Goal: Task Accomplishment & Management: Manage account settings

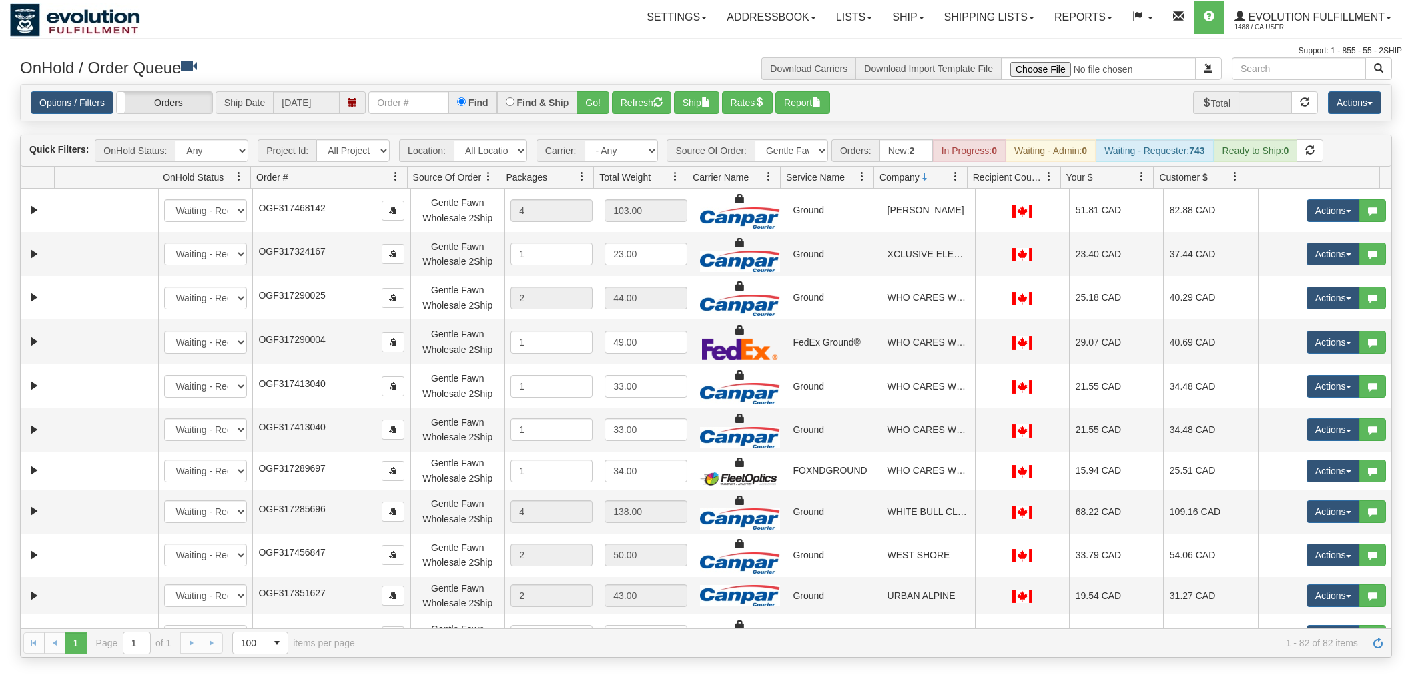
select select "Gentle Fawn Wholesale 2Ship"
click at [770, 155] on select "All Sources AirBlaster 2Ship Integration Ambler Apparel 2Ship Integration BC [M…" at bounding box center [791, 150] width 73 height 23
select select "grid toolbar"
click at [755, 139] on select "All Sources AirBlaster 2Ship Integration Ambler Apparel 2Ship Integration BC [M…" at bounding box center [791, 150] width 73 height 23
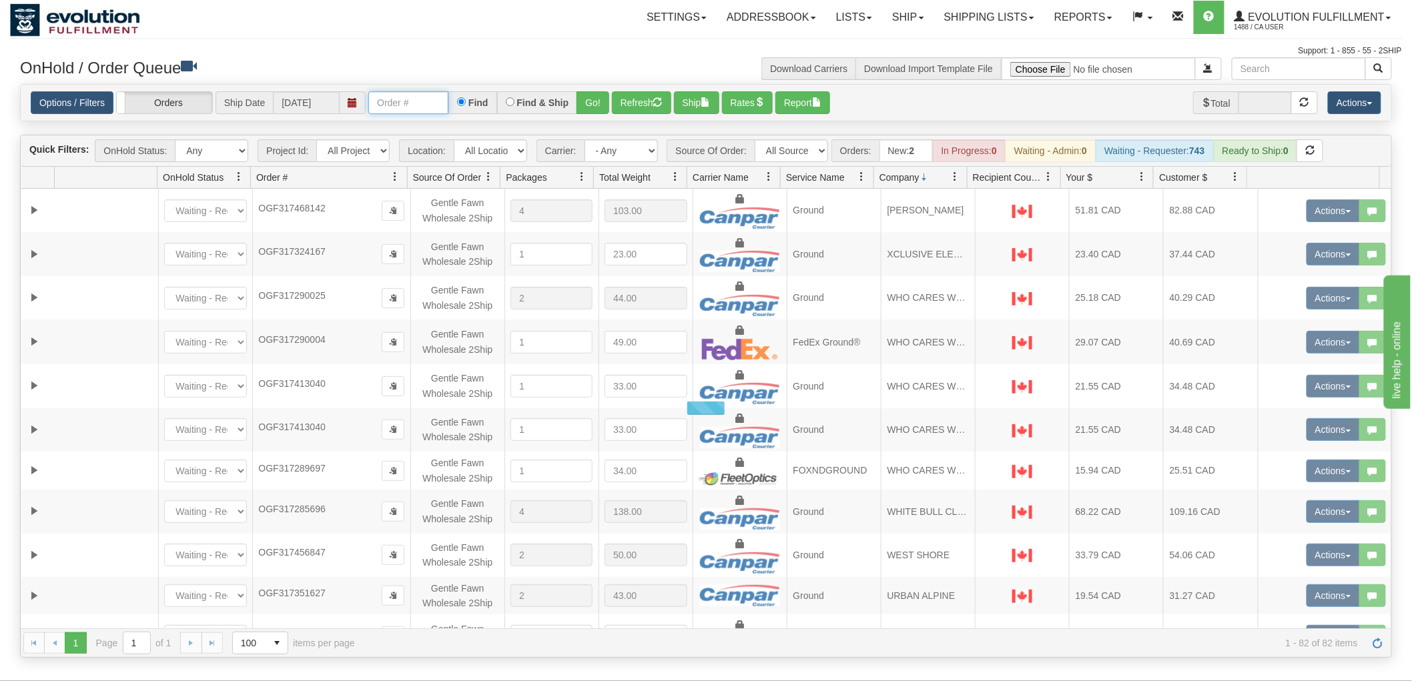
click at [426, 104] on input "text" at bounding box center [408, 102] width 80 height 23
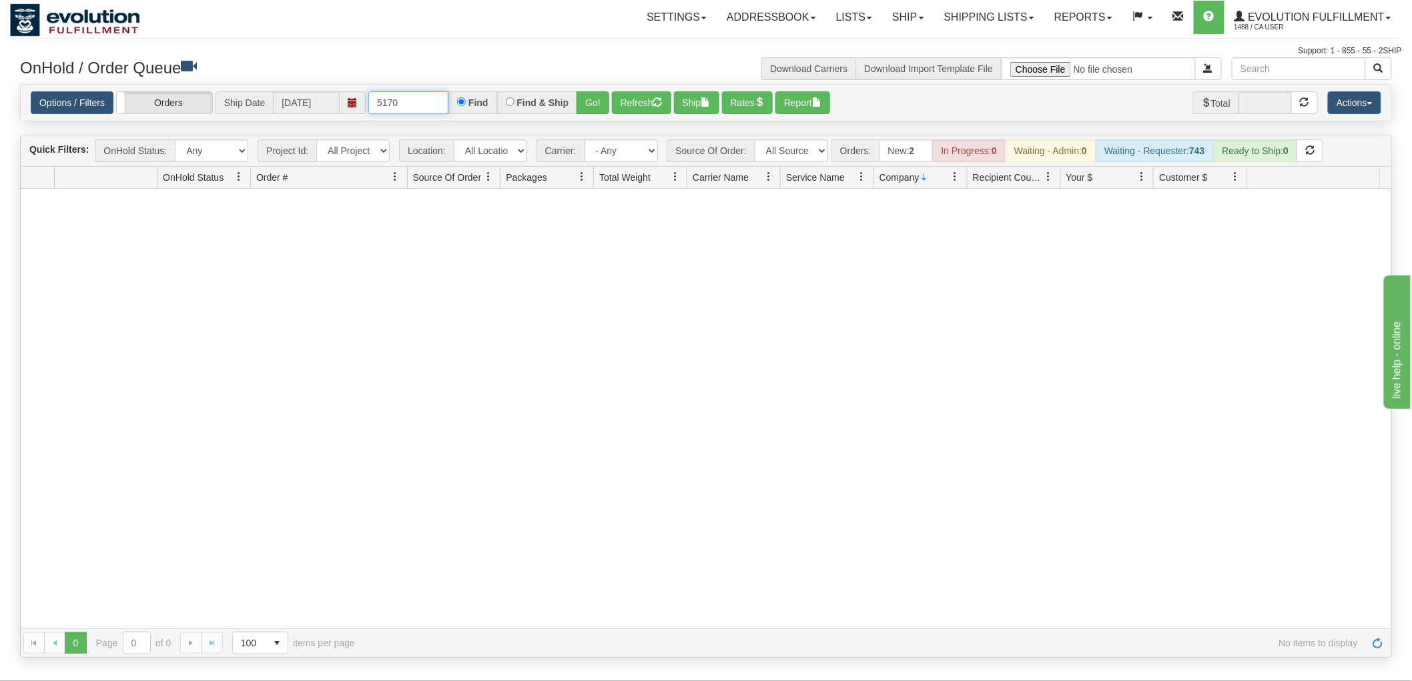
click at [428, 103] on input "5170" at bounding box center [408, 102] width 80 height 23
click at [408, 94] on input "5170" at bounding box center [408, 102] width 80 height 23
type input "5170_BO01"
click at [408, 94] on input "5170_BO01" at bounding box center [408, 102] width 80 height 23
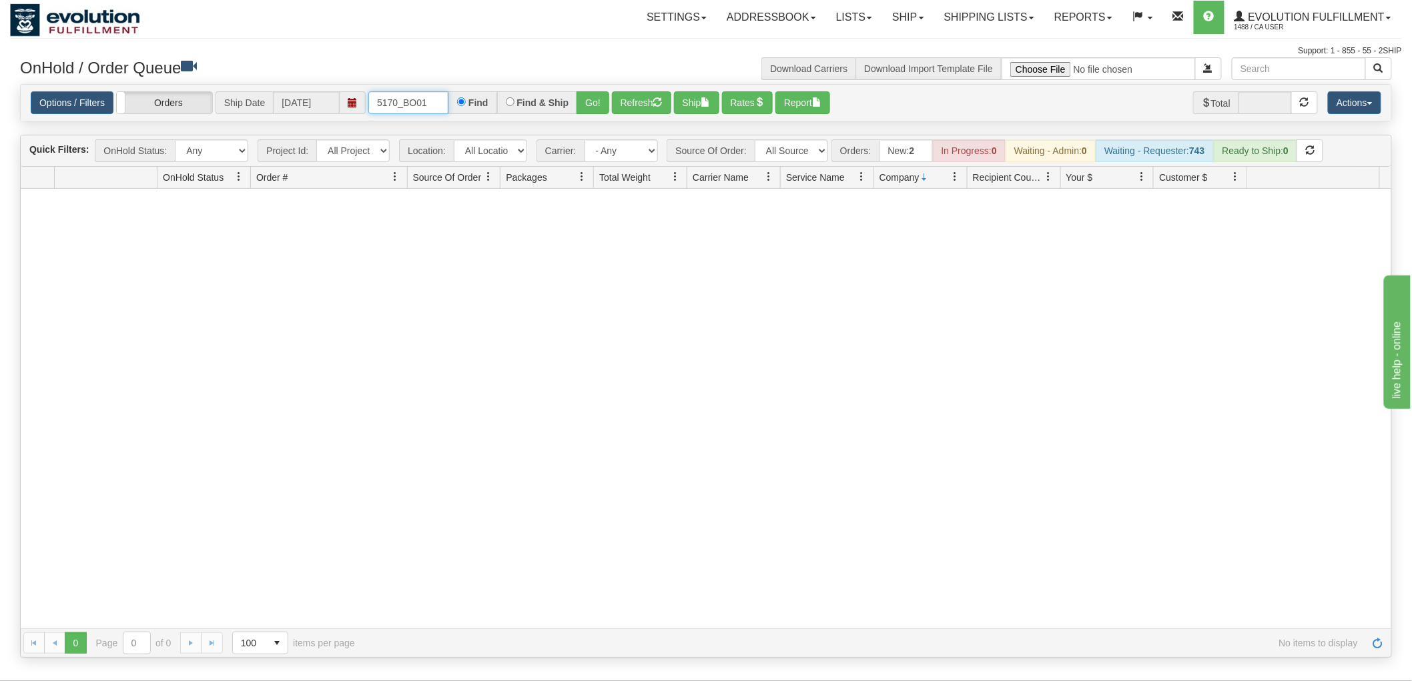
click at [408, 94] on input "5170_BO01" at bounding box center [408, 102] width 80 height 23
click at [586, 100] on button "Go!" at bounding box center [593, 102] width 33 height 23
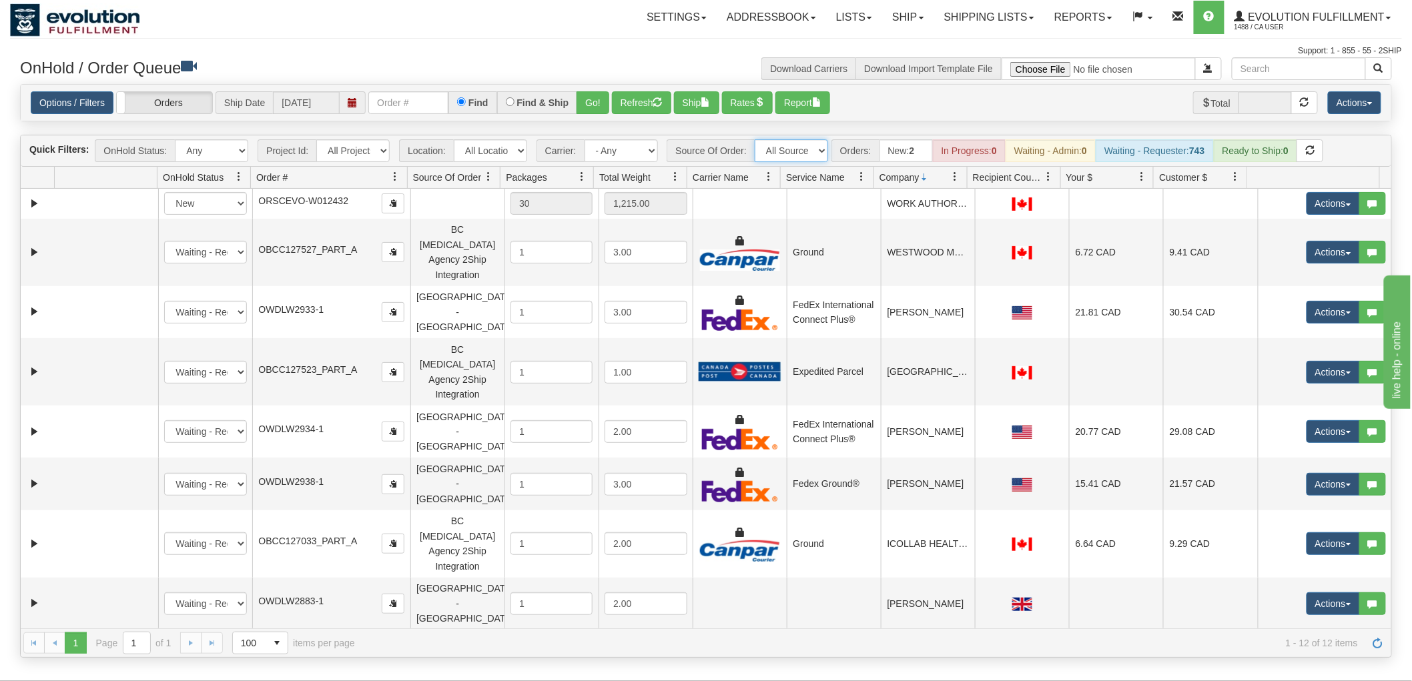
click at [786, 144] on select "All Sources AirBlaster 2Ship Integration Ambler Apparel 2Ship Integration BC [M…" at bounding box center [791, 150] width 73 height 23
select select "[PERSON_NAME] 2Ship Integration"
click at [755, 139] on select "All Sources AirBlaster 2Ship Integration Ambler Apparel 2Ship Integration BC [M…" at bounding box center [791, 150] width 73 height 23
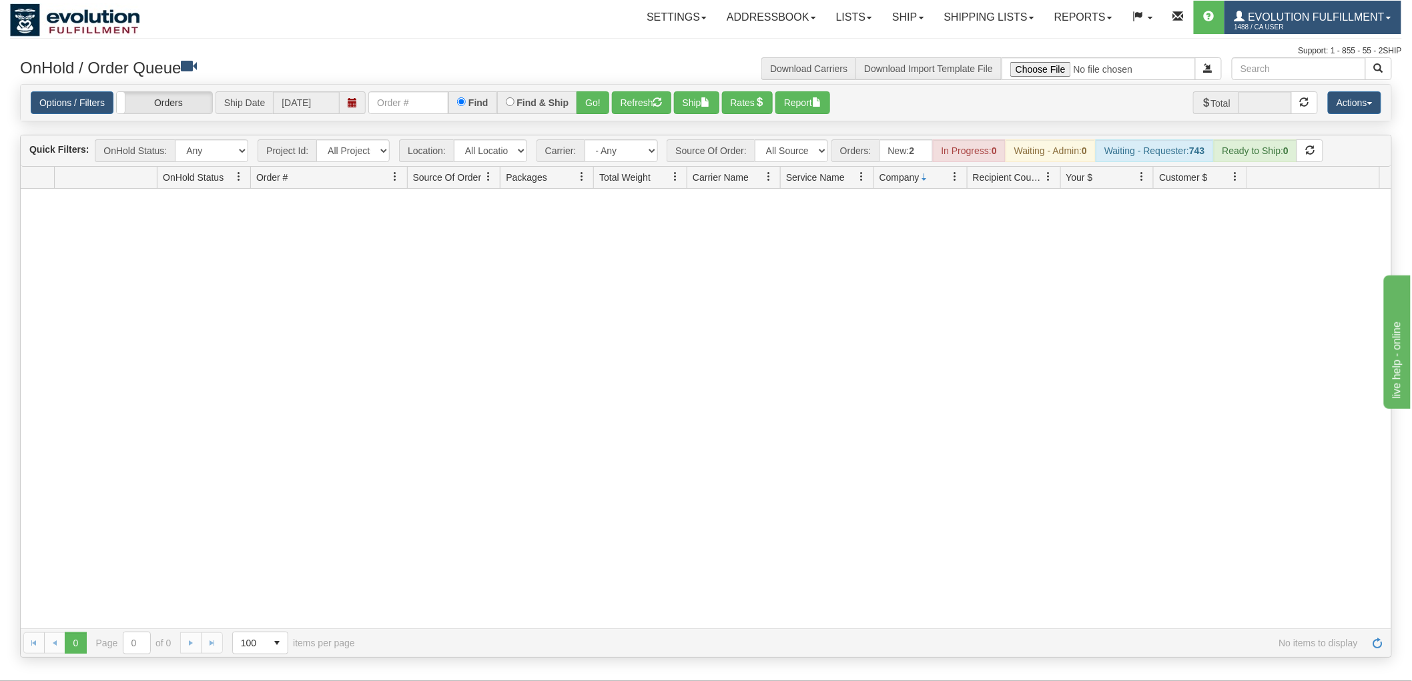
click at [1332, 25] on span "1488 / CA User" at bounding box center [1285, 27] width 100 height 13
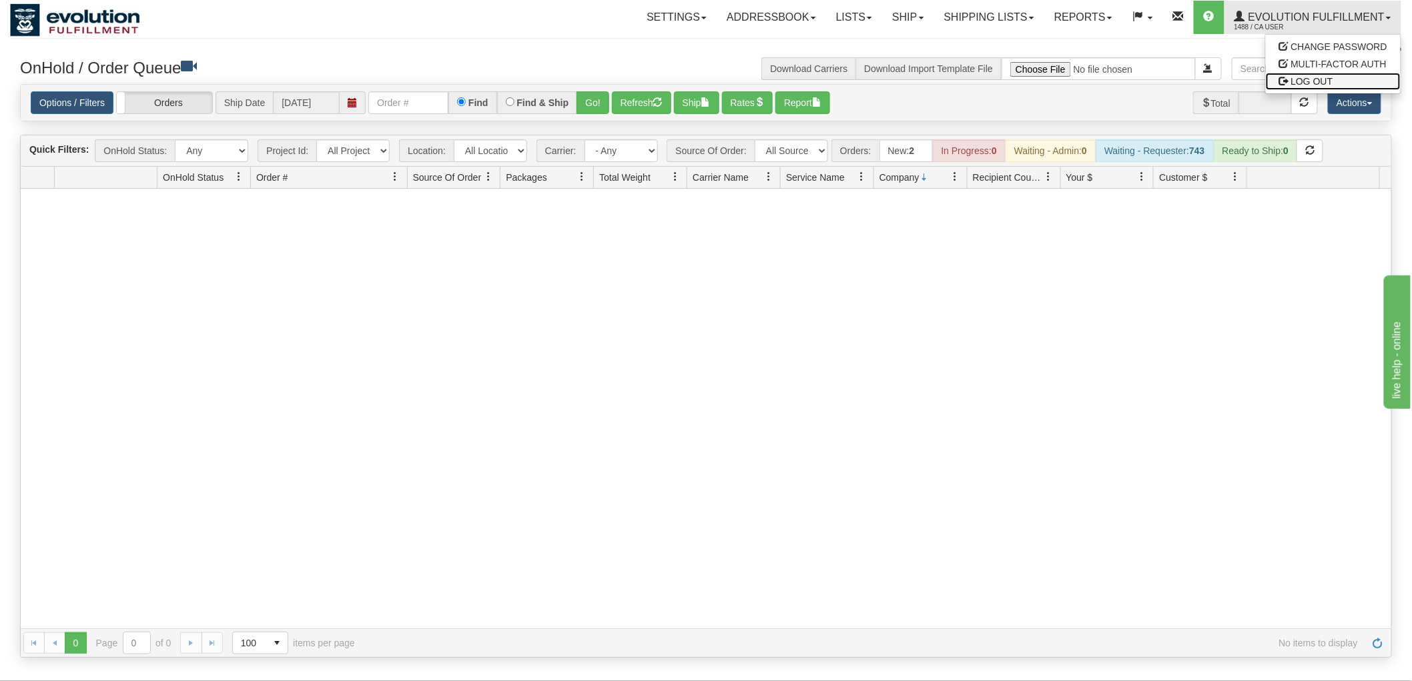
click at [1317, 76] on span "LOG OUT" at bounding box center [1312, 81] width 42 height 11
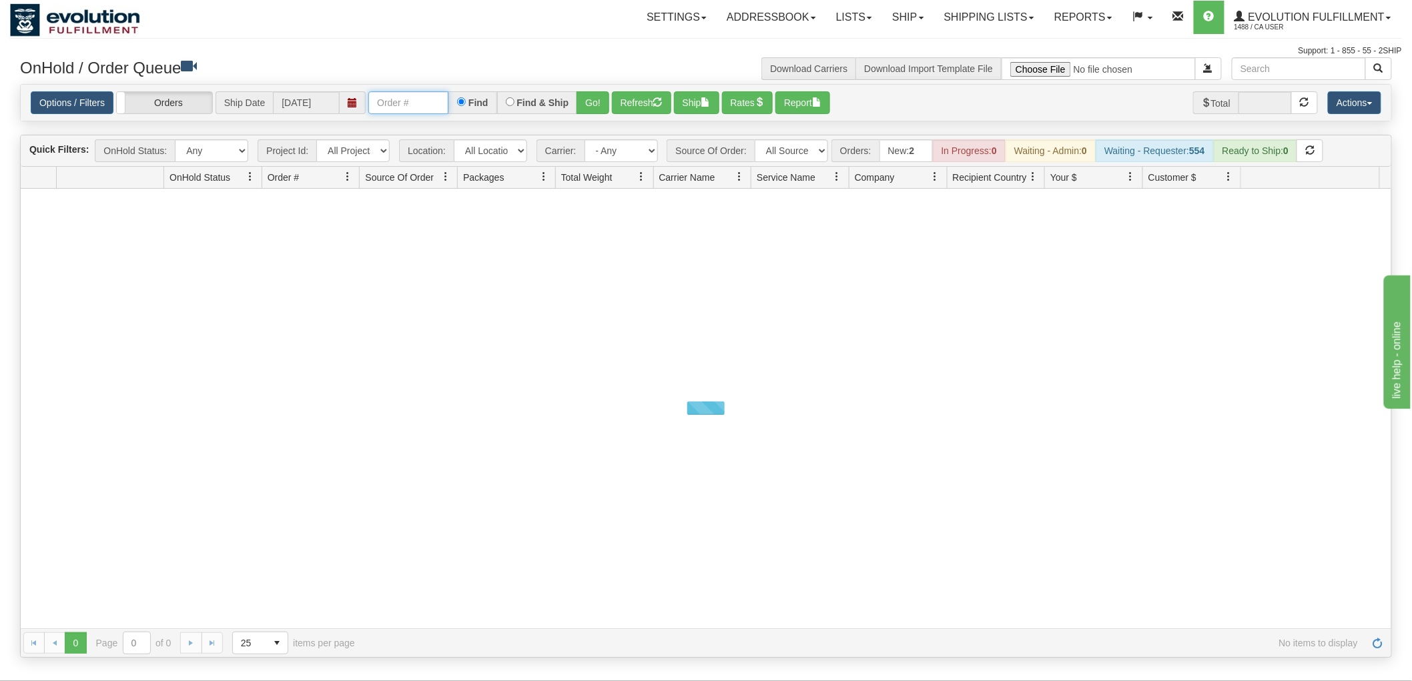
drag, startPoint x: 0, startPoint y: 0, endPoint x: 426, endPoint y: 100, distance: 437.4
click at [426, 100] on input "text" at bounding box center [408, 102] width 80 height 23
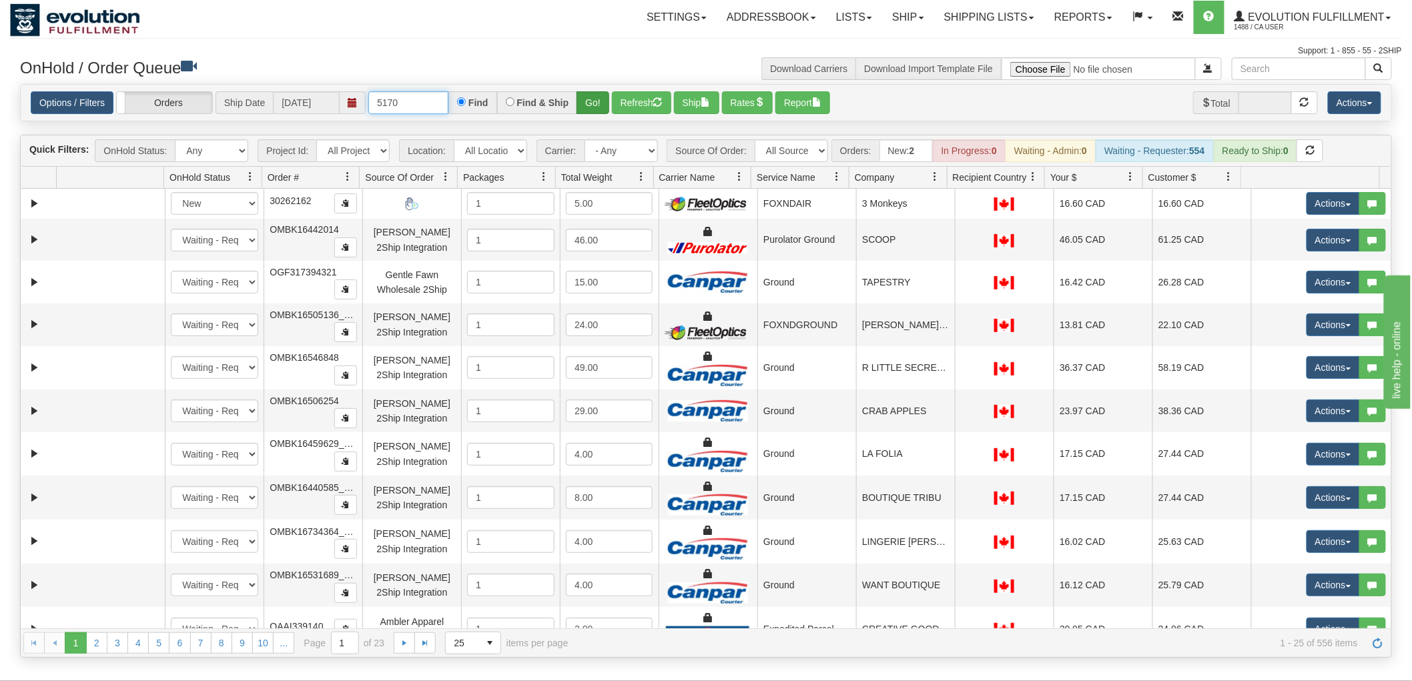
type input "5170"
click at [589, 94] on button "Go!" at bounding box center [593, 102] width 33 height 23
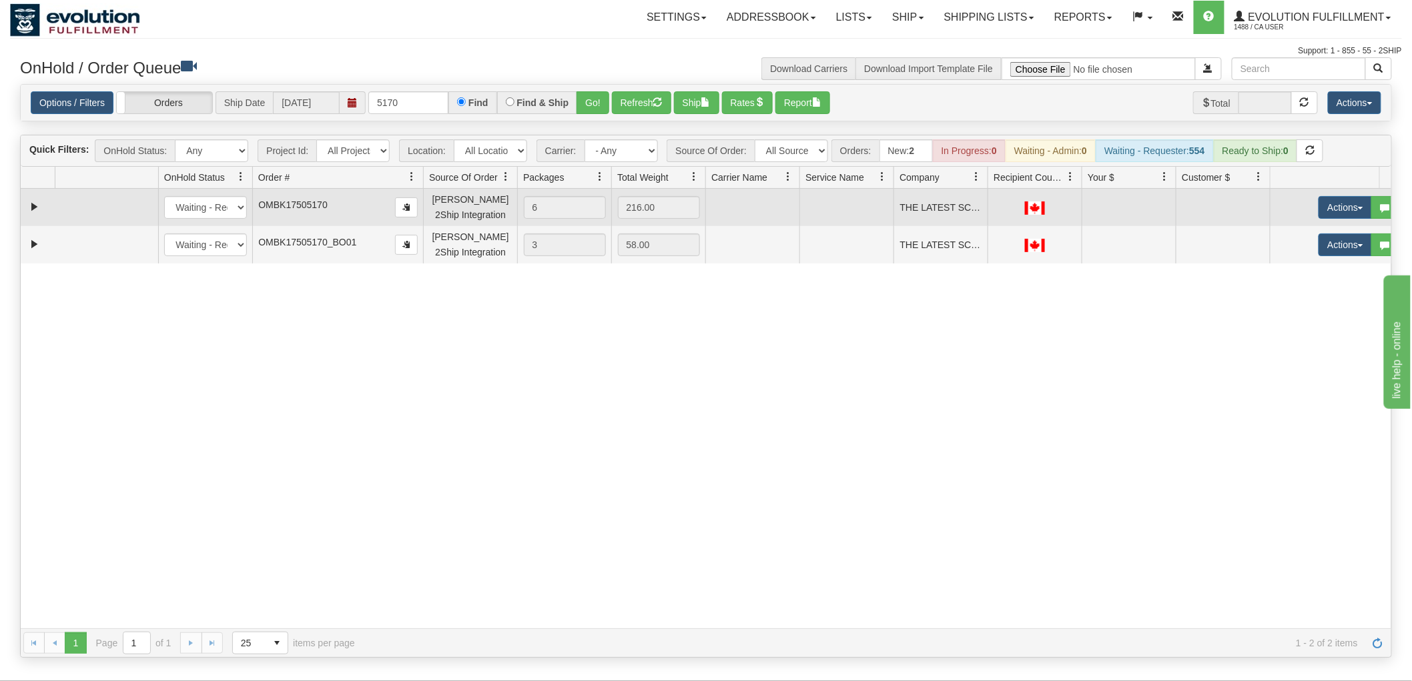
drag, startPoint x: 361, startPoint y: 182, endPoint x: 386, endPoint y: 190, distance: 25.8
click at [386, 190] on div "Quick Filters: OnHold Status: Any New In Progress Waiting - Admin Waiting - Req…" at bounding box center [706, 396] width 1372 height 523
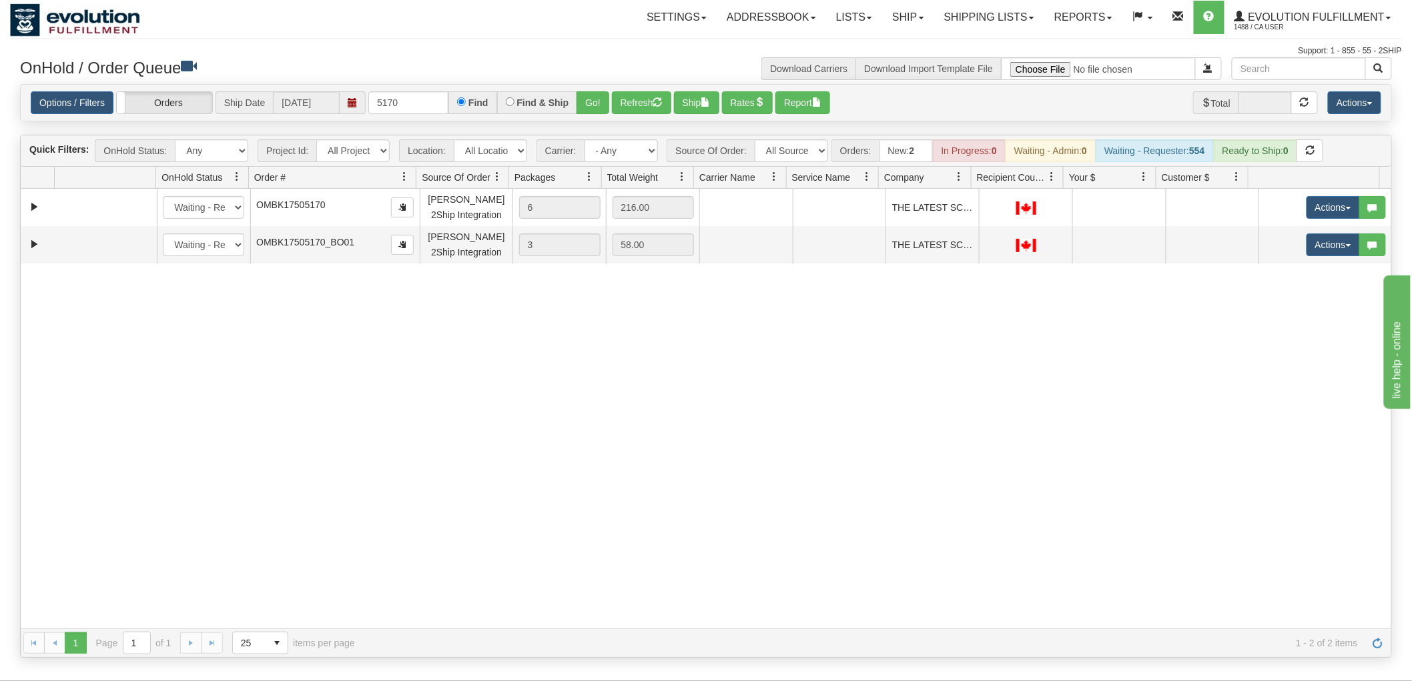
click at [1173, 401] on div "31549674 EVOLUTION V3 90896586 0 New In Progress Waiting - Admin Waiting - Requ…" at bounding box center [706, 409] width 1371 height 440
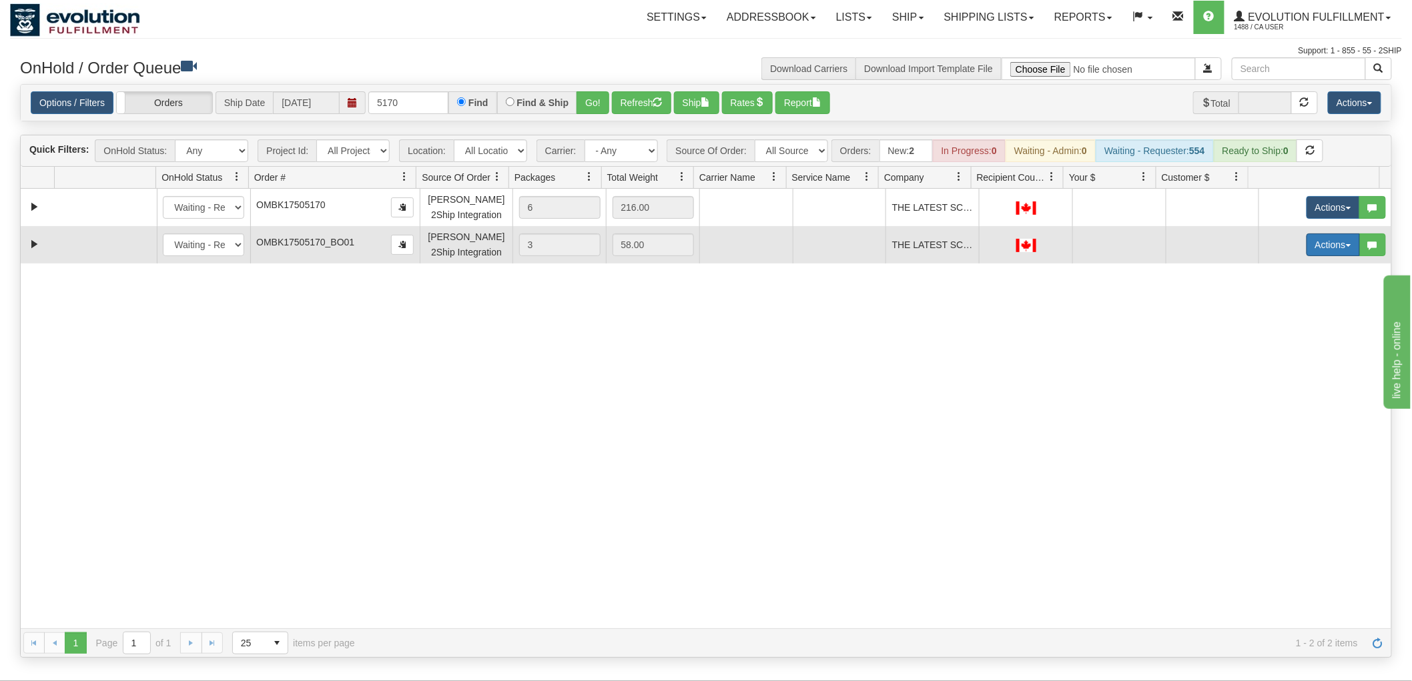
click at [1311, 242] on button "Actions" at bounding box center [1333, 245] width 53 height 23
click at [1276, 336] on span "Delete" at bounding box center [1284, 339] width 36 height 11
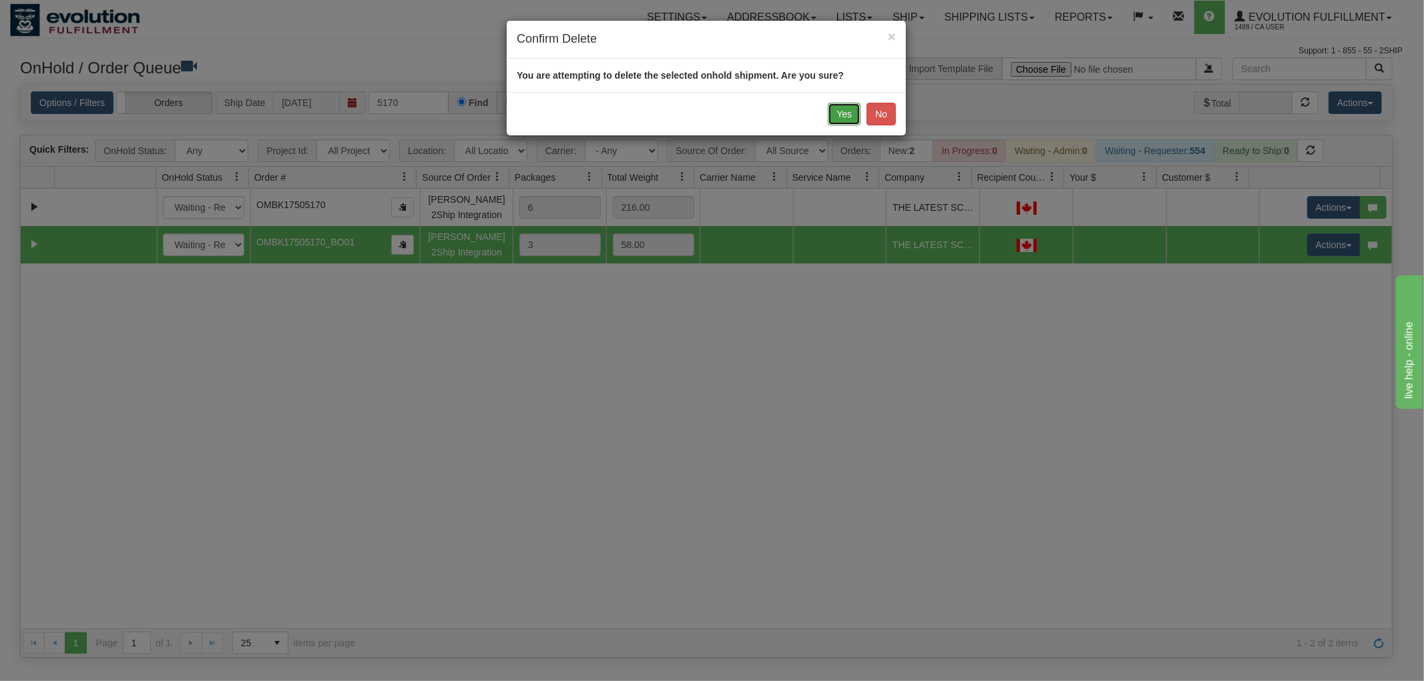
click at [851, 117] on button "Yes" at bounding box center [844, 114] width 33 height 23
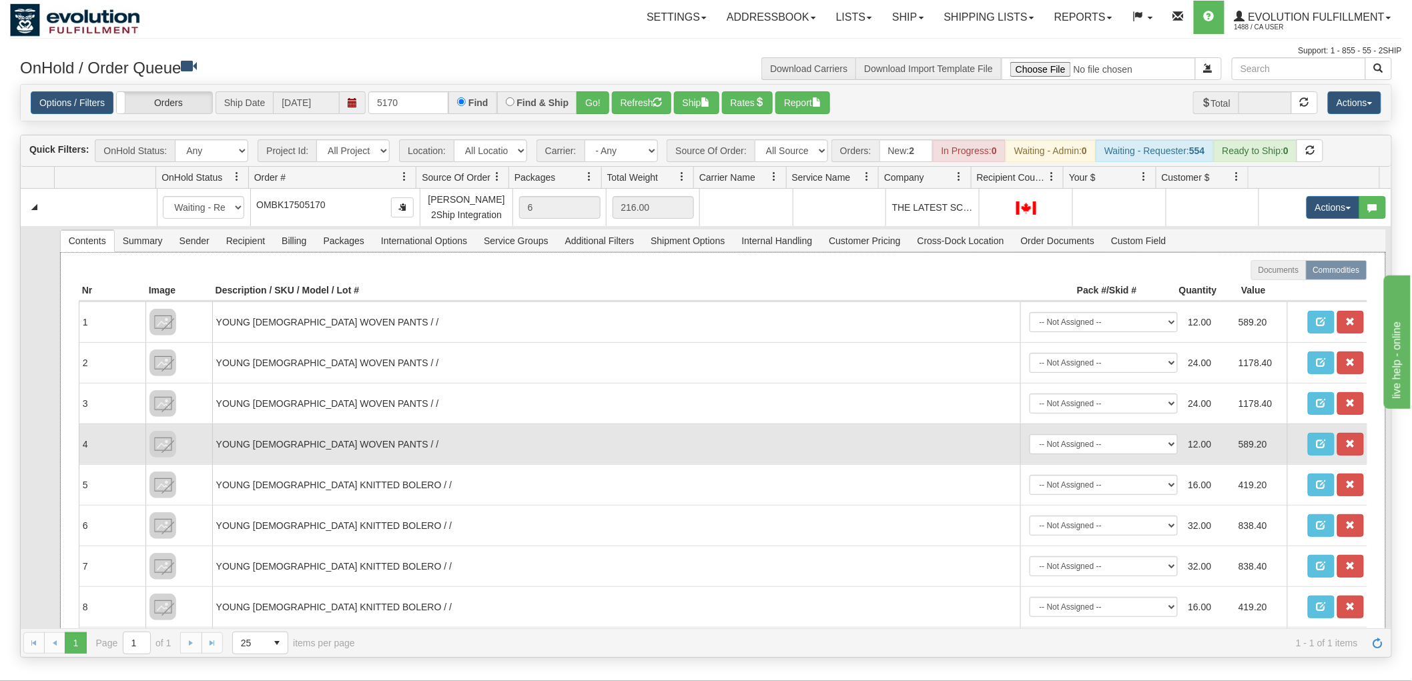
click at [670, 428] on td "YOUNG LADIES WOVEN PANTS / /" at bounding box center [616, 444] width 808 height 41
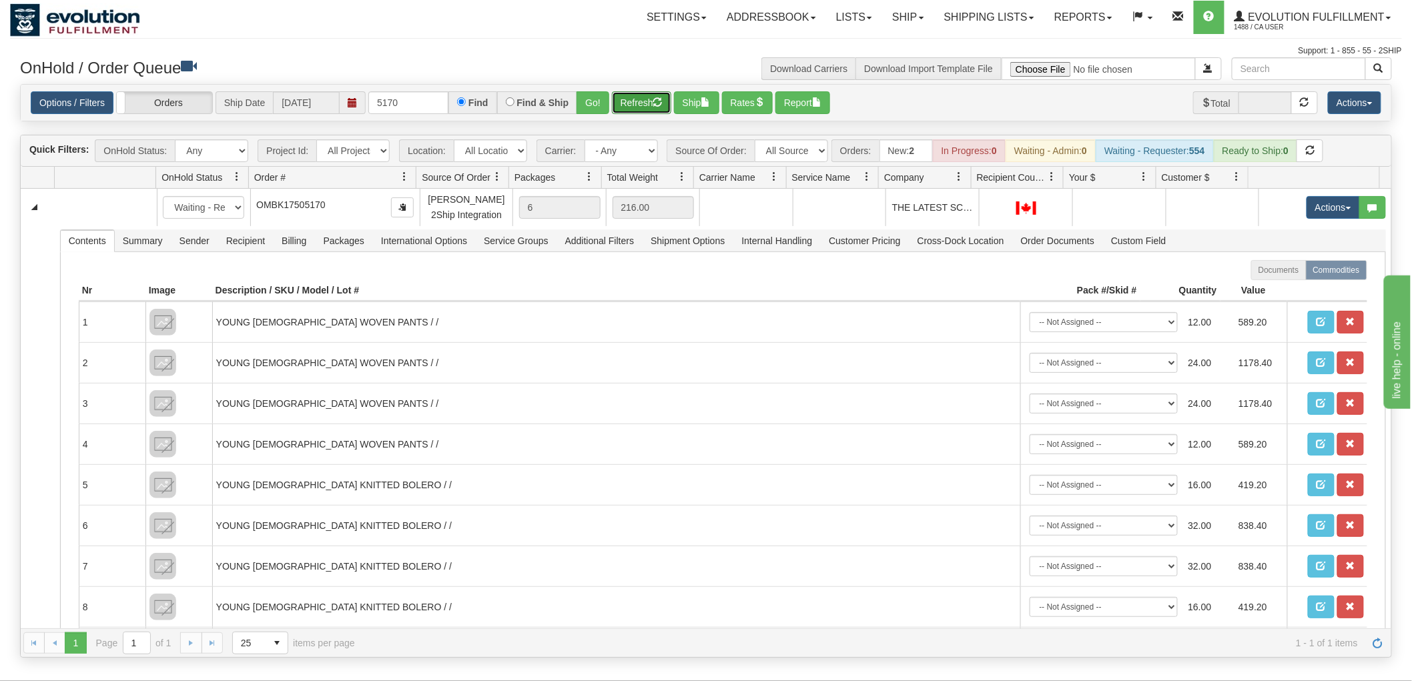
click at [629, 101] on button "Refresh" at bounding box center [641, 102] width 59 height 23
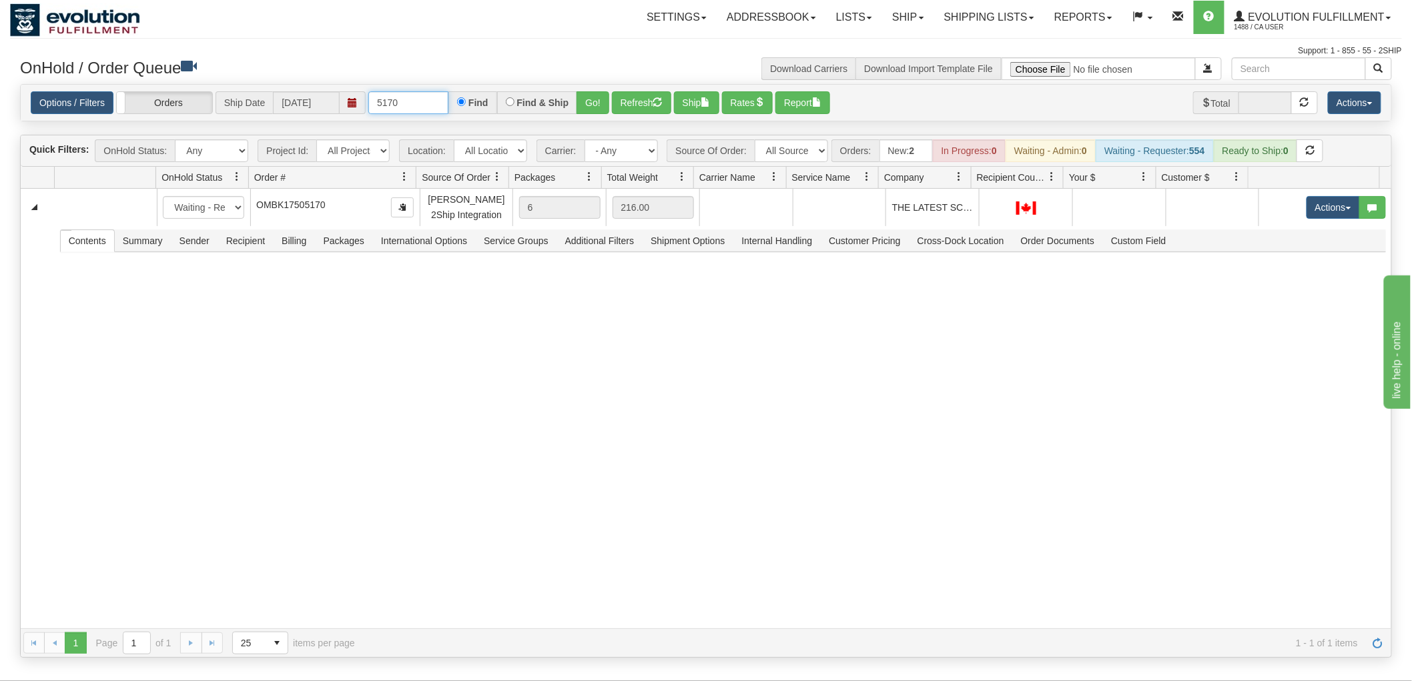
click at [436, 102] on input "5170" at bounding box center [408, 102] width 80 height 23
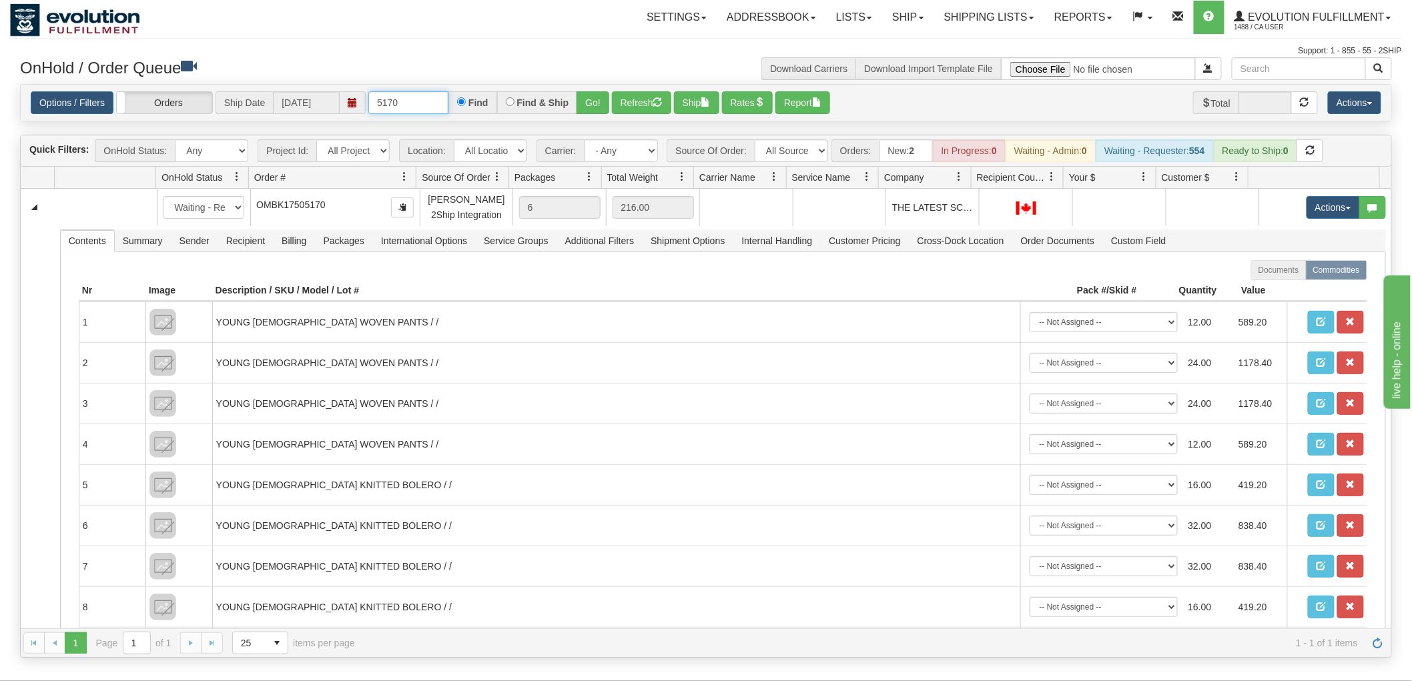
click at [436, 102] on input "5170" at bounding box center [408, 102] width 80 height 23
